Goal: Task Accomplishment & Management: Use online tool/utility

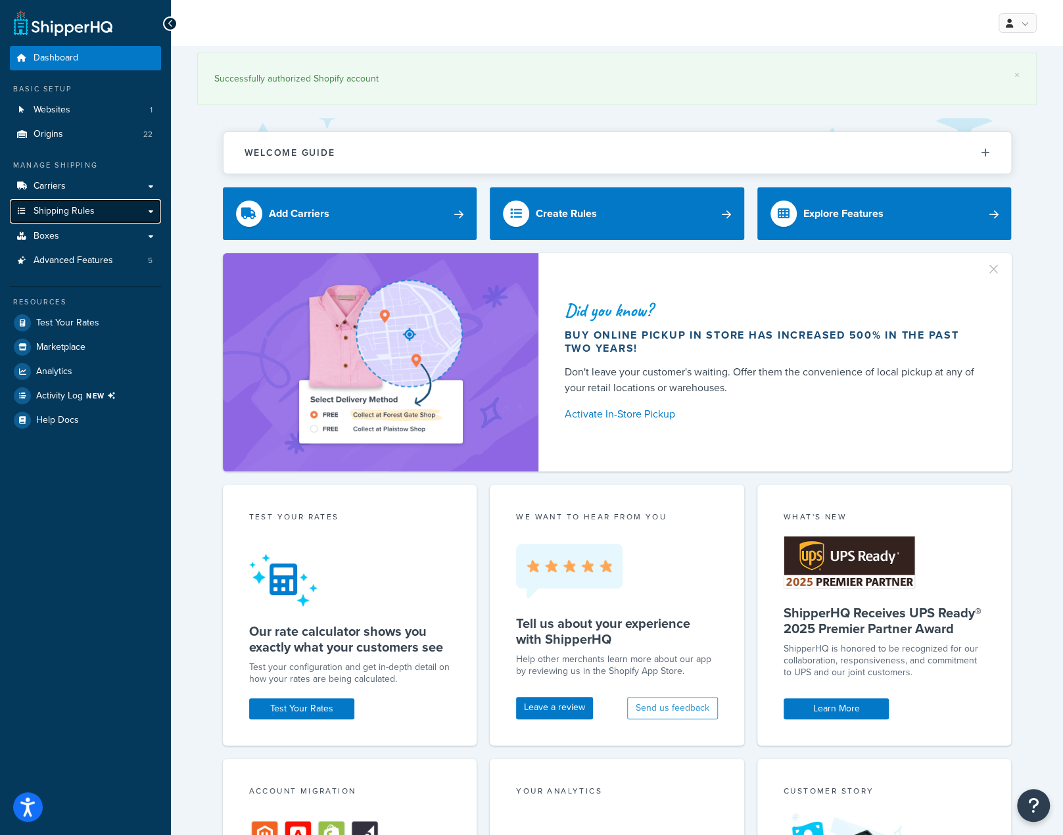
click at [68, 210] on span "Shipping Rules" at bounding box center [64, 211] width 61 height 11
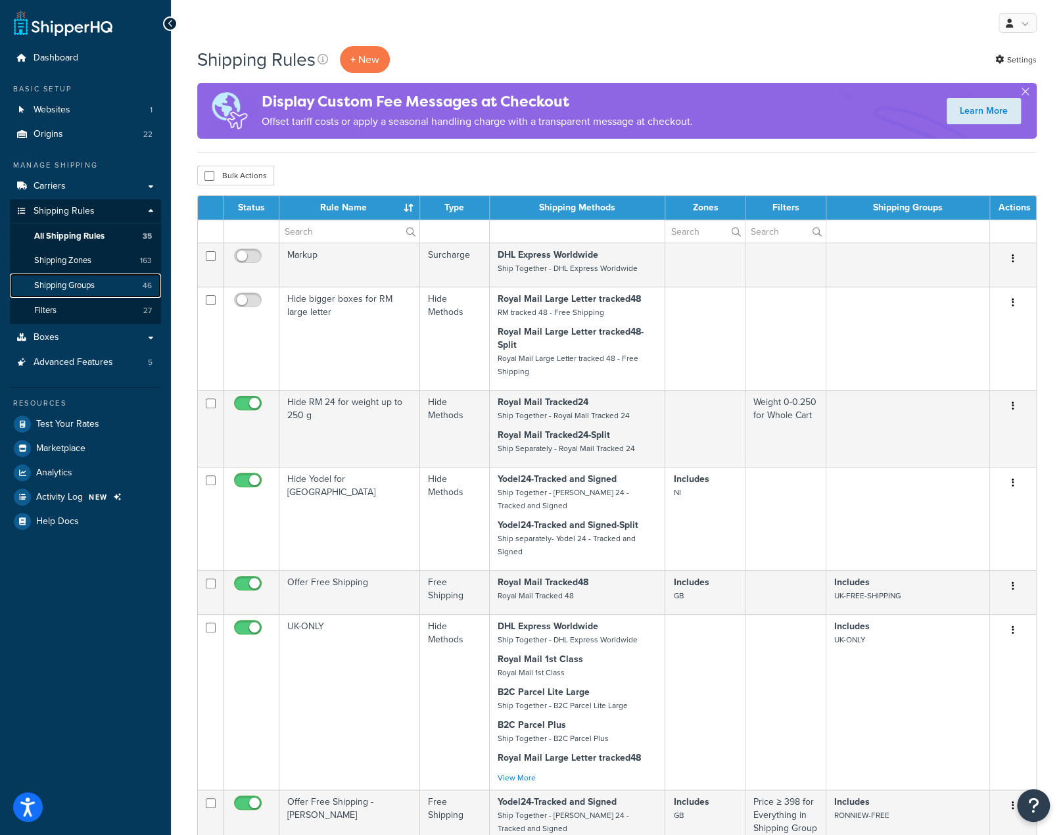
click at [84, 287] on span "Shipping Groups" at bounding box center [64, 285] width 60 height 11
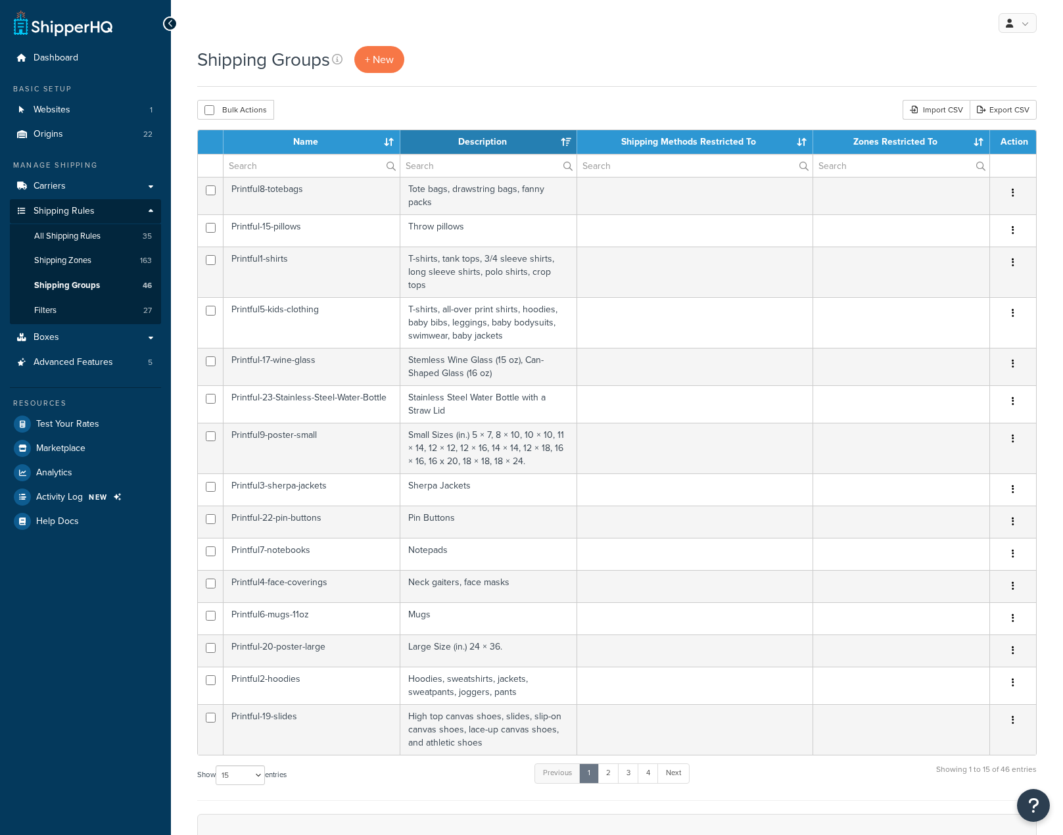
select select "15"
click at [318, 165] on input "text" at bounding box center [312, 165] width 176 height 22
type input "printful"
click at [579, 763] on link "2" at bounding box center [576, 773] width 22 height 20
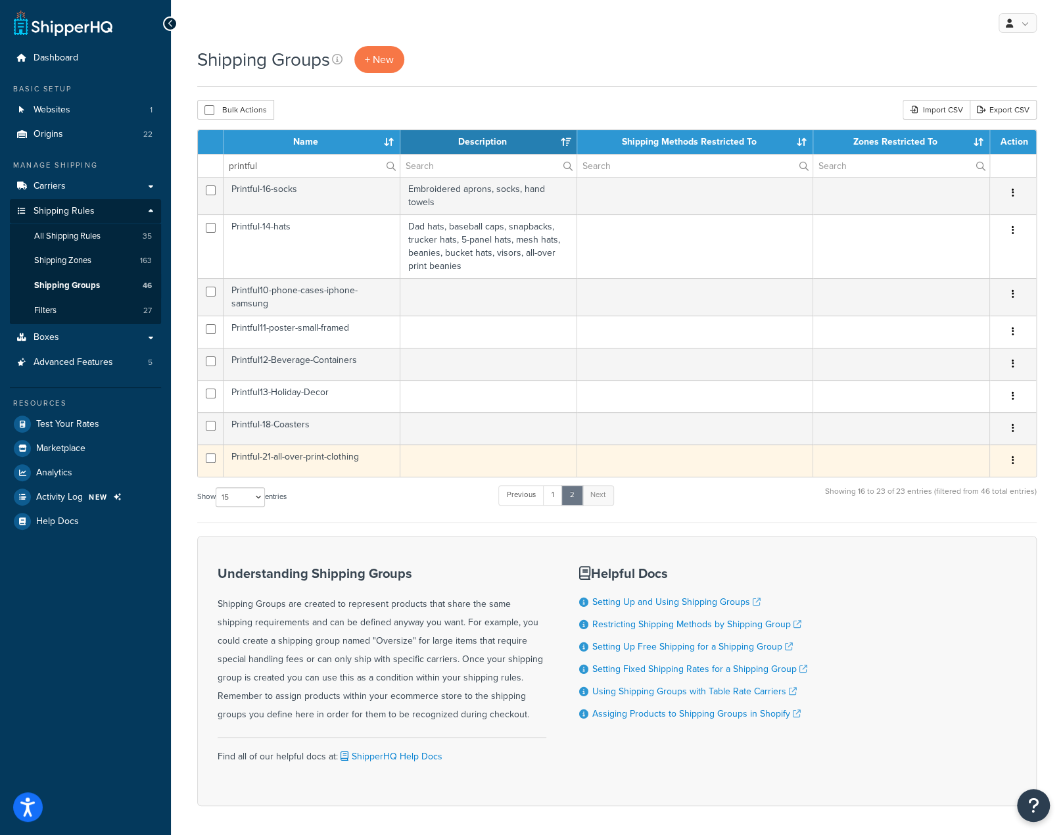
click at [1011, 461] on button "button" at bounding box center [1013, 460] width 18 height 21
click at [436, 461] on td at bounding box center [488, 460] width 177 height 32
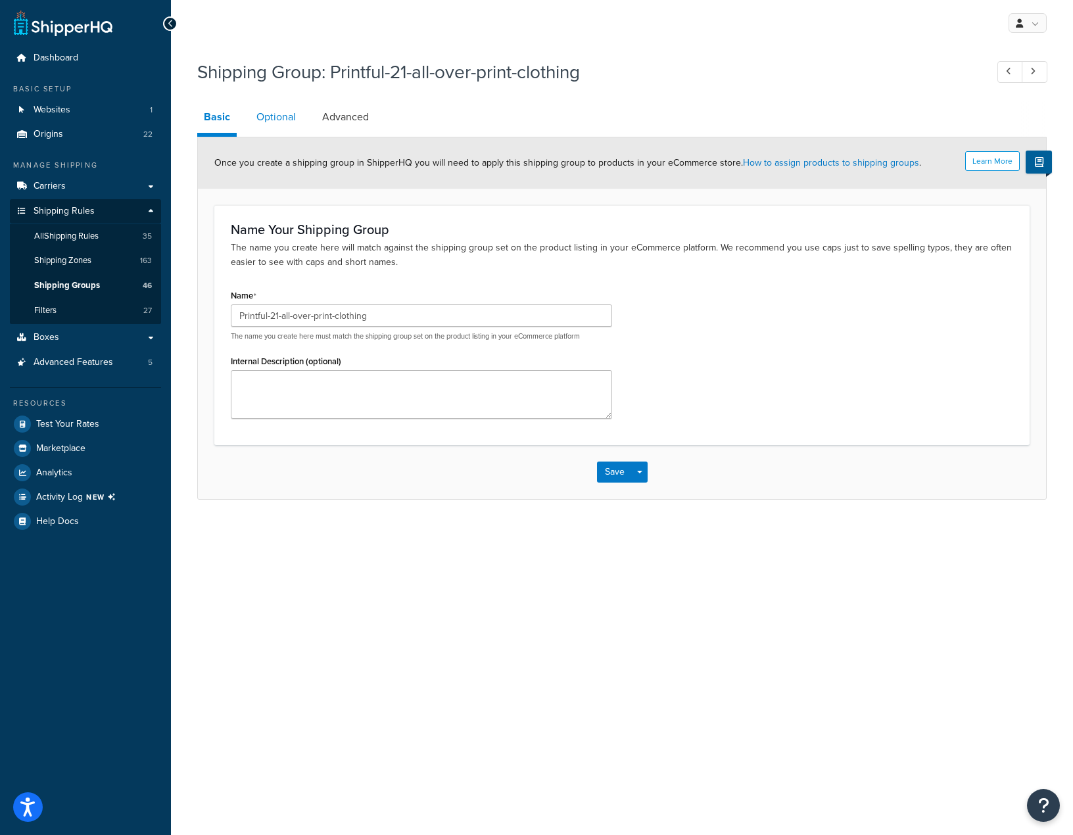
click at [285, 116] on link "Optional" at bounding box center [276, 117] width 53 height 32
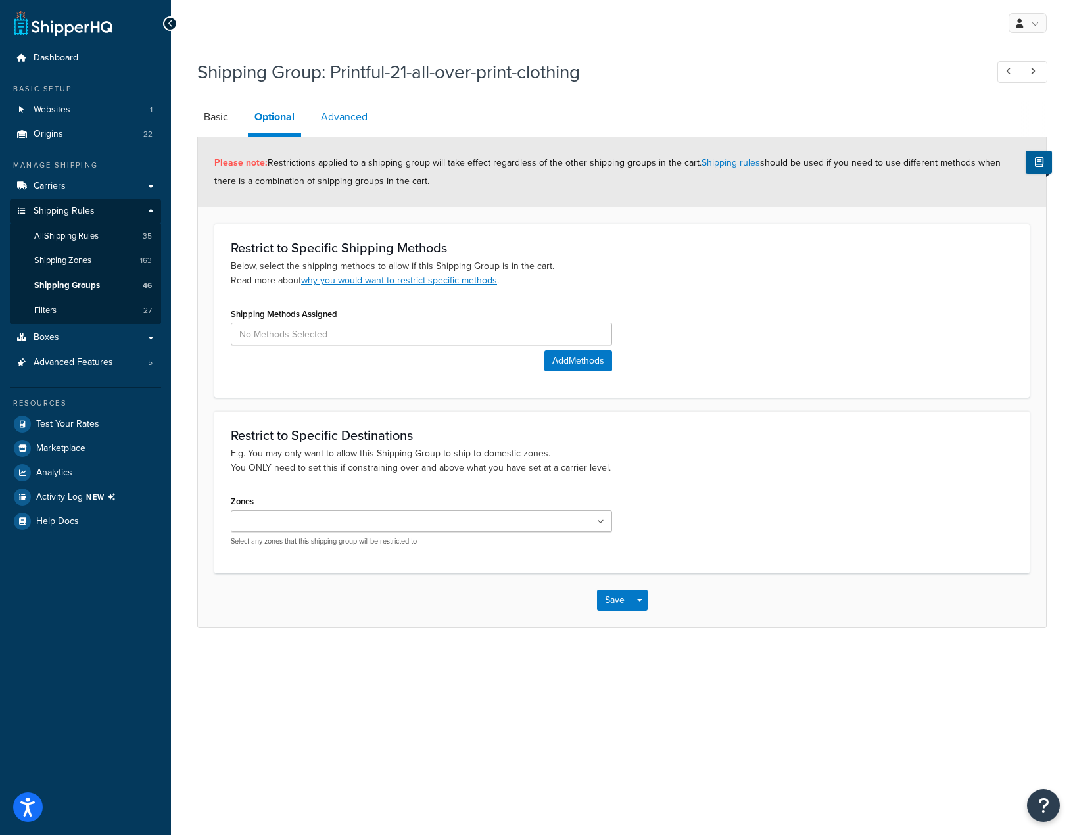
click at [354, 122] on link "Advanced" at bounding box center [344, 117] width 60 height 32
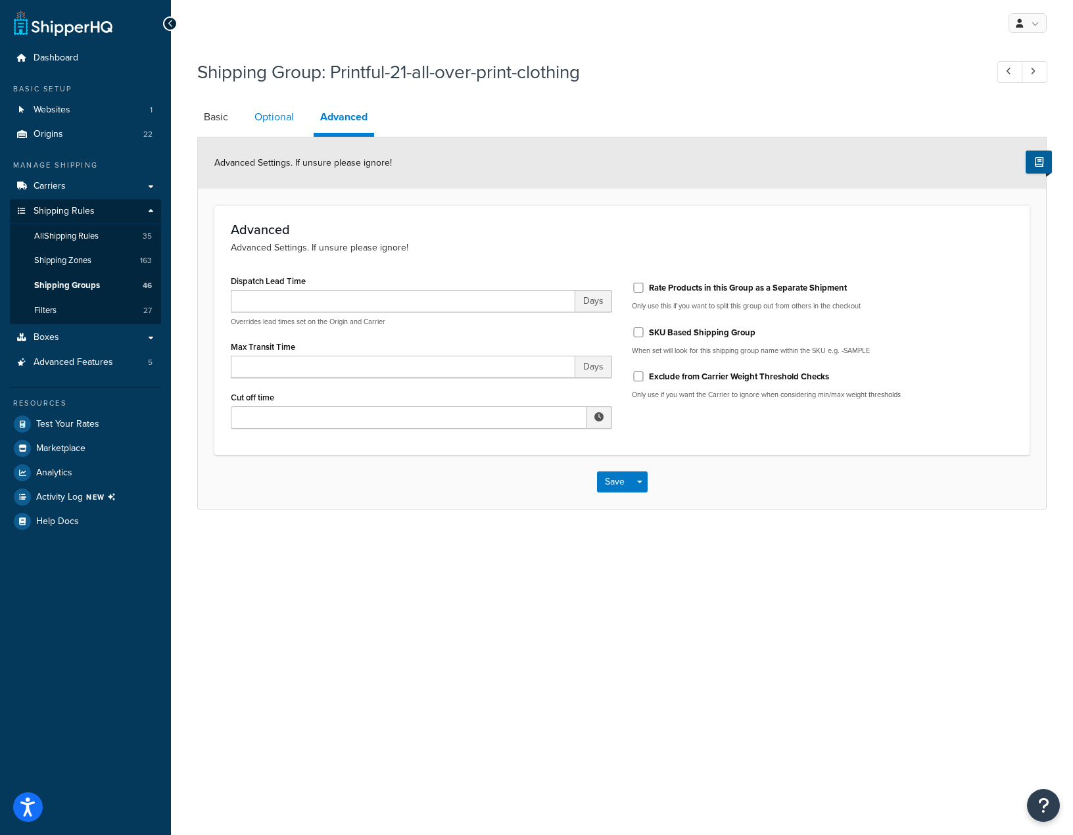
click at [281, 118] on link "Optional" at bounding box center [274, 117] width 53 height 32
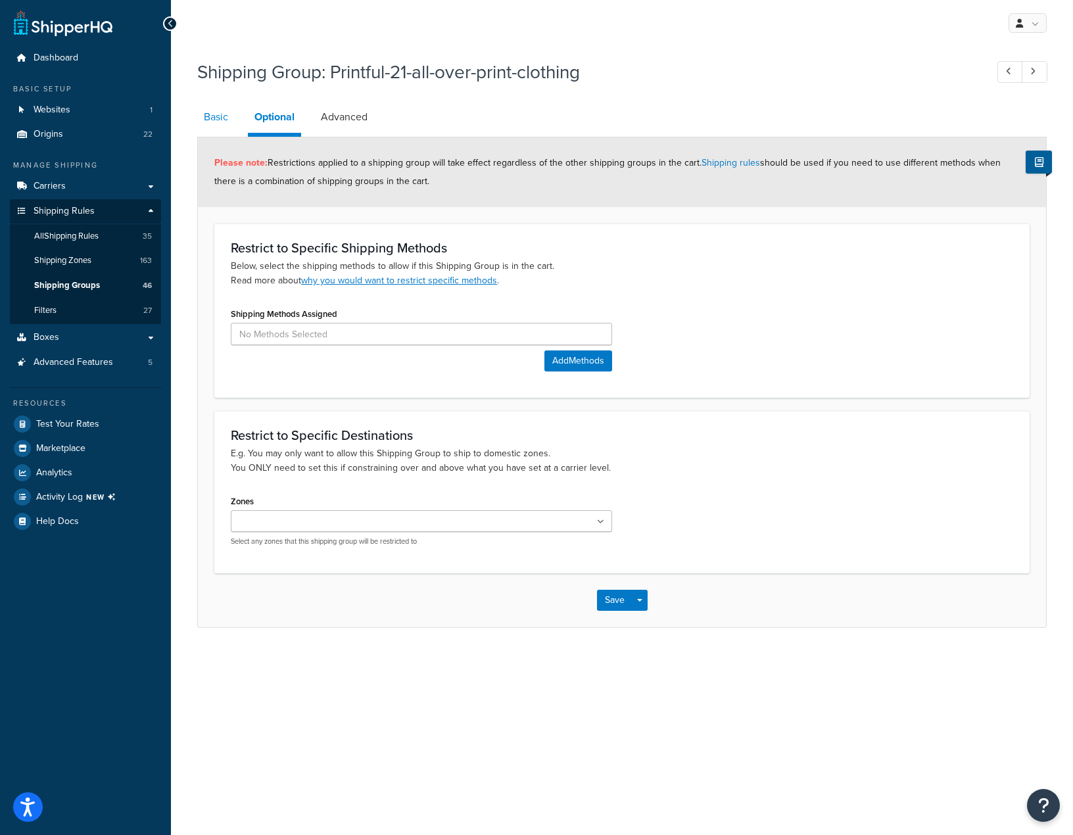
click at [214, 118] on link "Basic" at bounding box center [215, 117] width 37 height 32
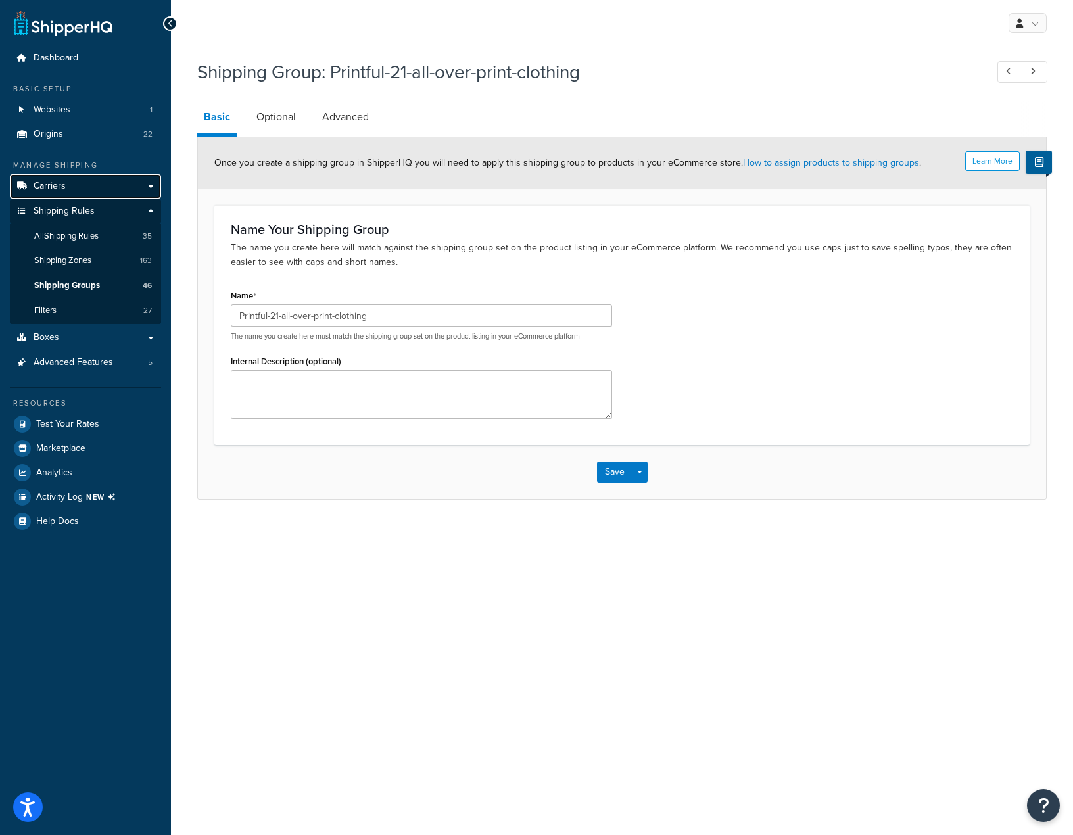
click at [74, 190] on link "Carriers" at bounding box center [85, 186] width 151 height 24
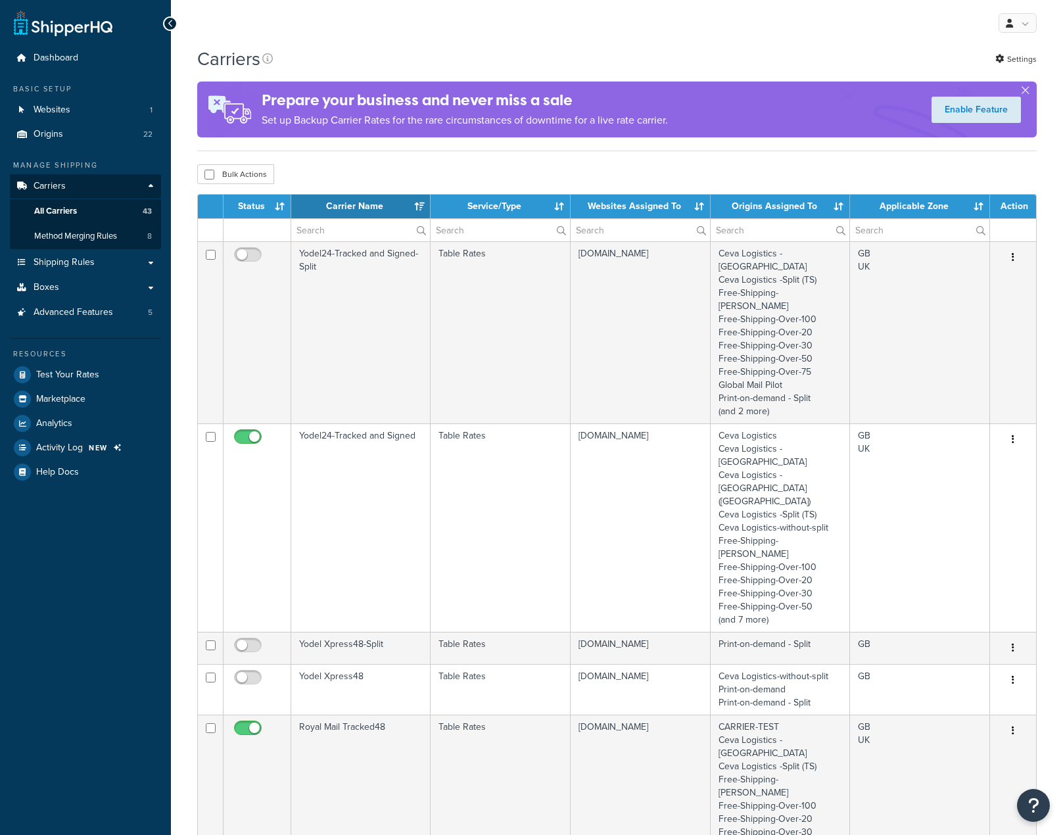
select select "15"
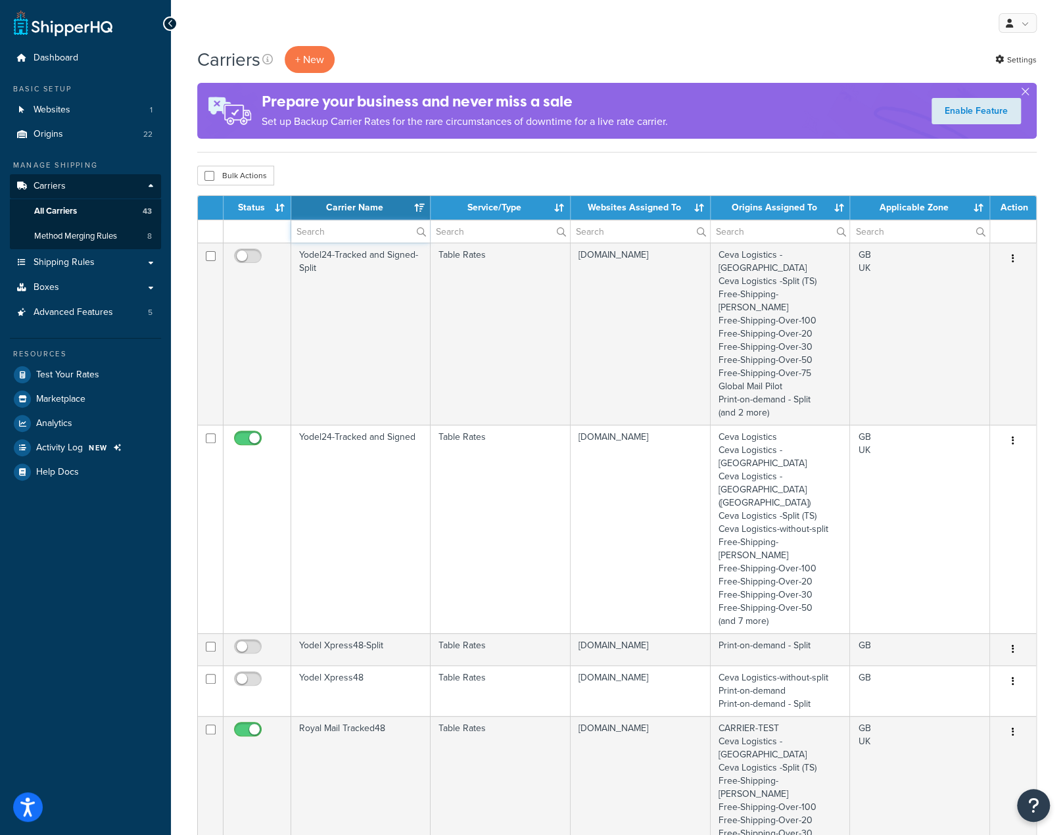
click at [350, 229] on input "text" at bounding box center [360, 231] width 139 height 22
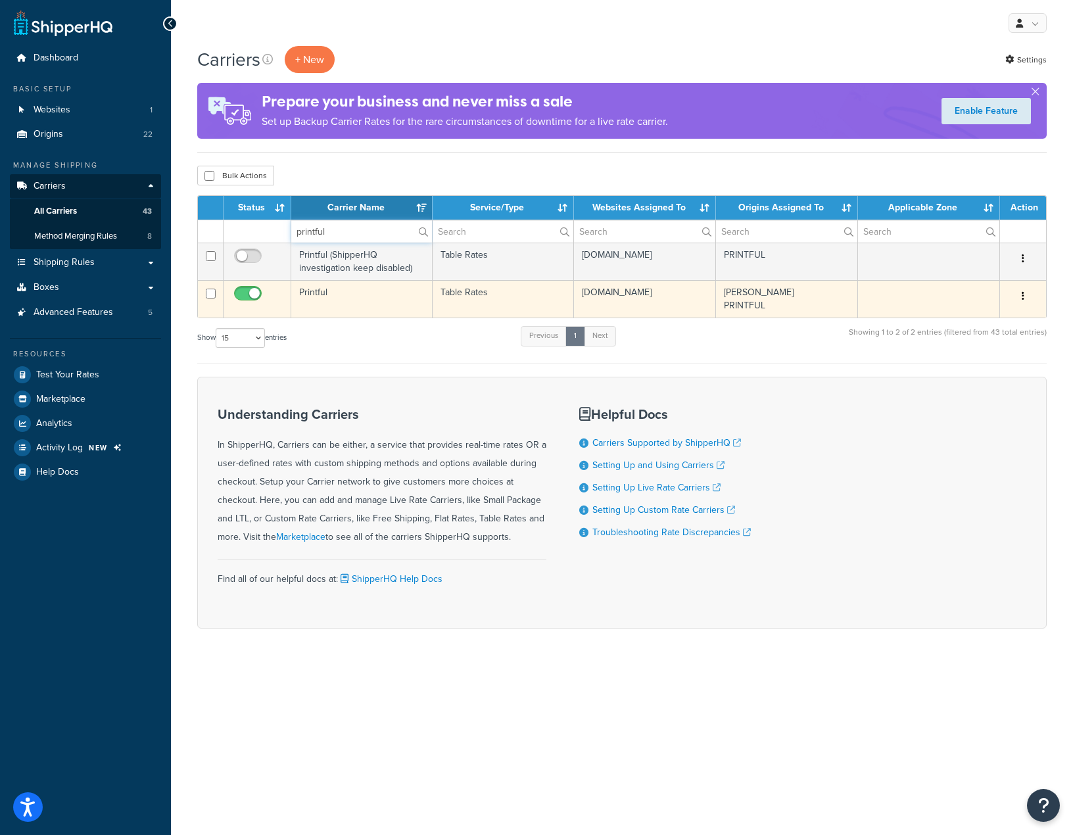
type input "printful"
click at [383, 302] on td "Printful" at bounding box center [361, 298] width 141 height 37
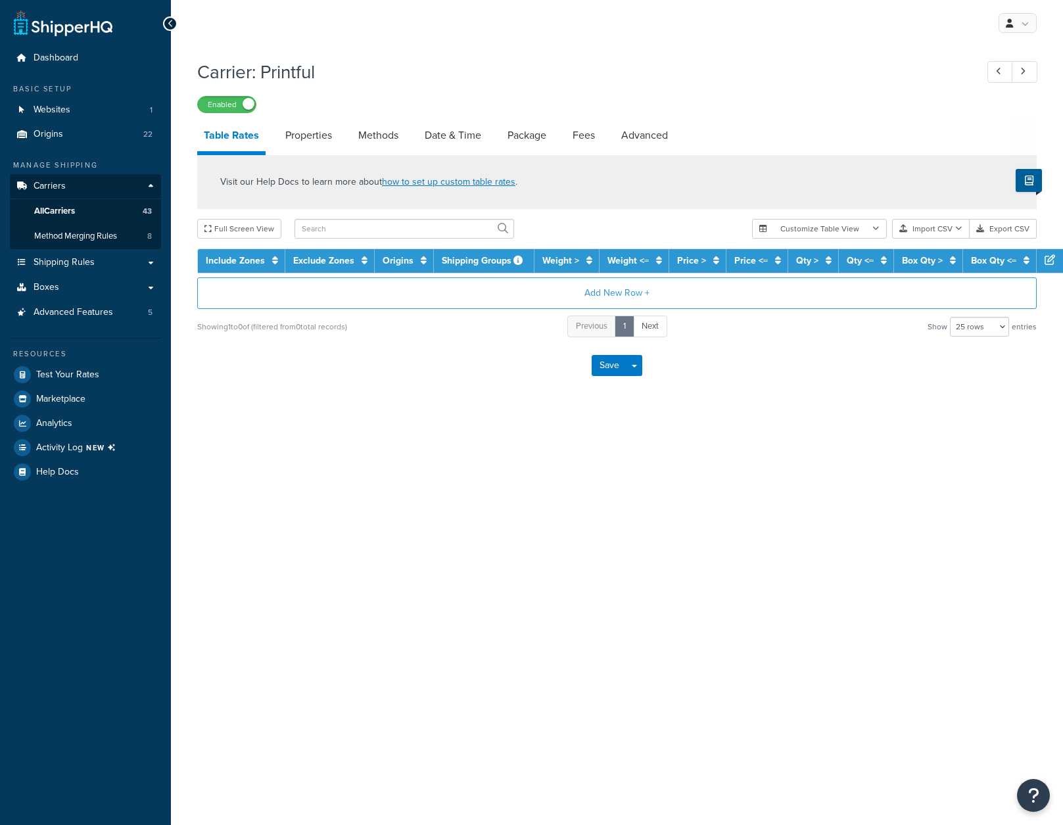
select select "25"
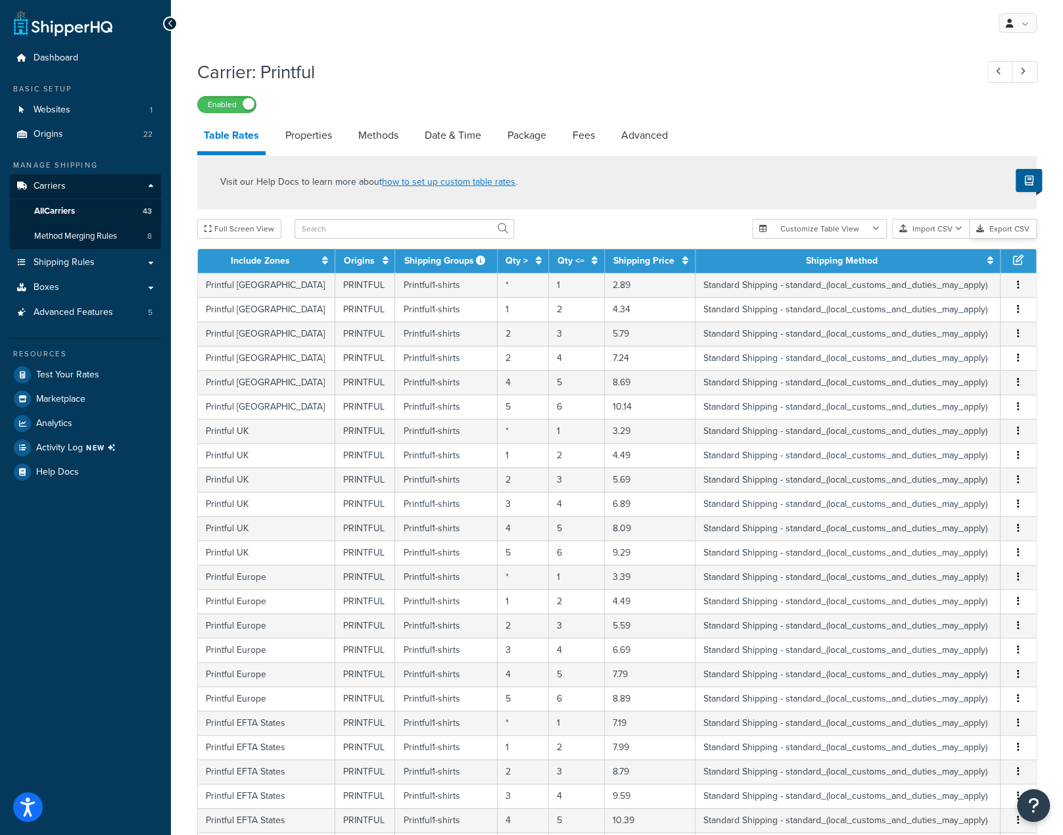
click at [1005, 229] on button "Export CSV" at bounding box center [1003, 229] width 67 height 20
